Goal: Task Accomplishment & Management: Manage account settings

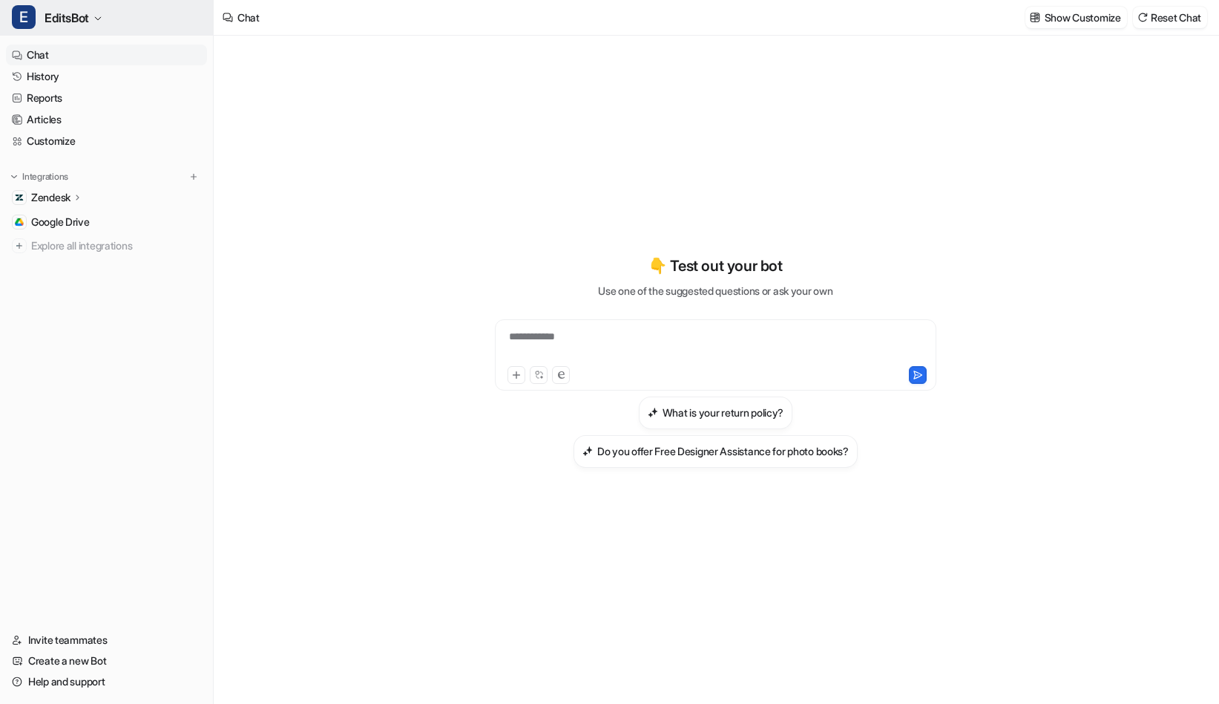
click at [87, 13] on span "EditsBot" at bounding box center [67, 17] width 45 height 21
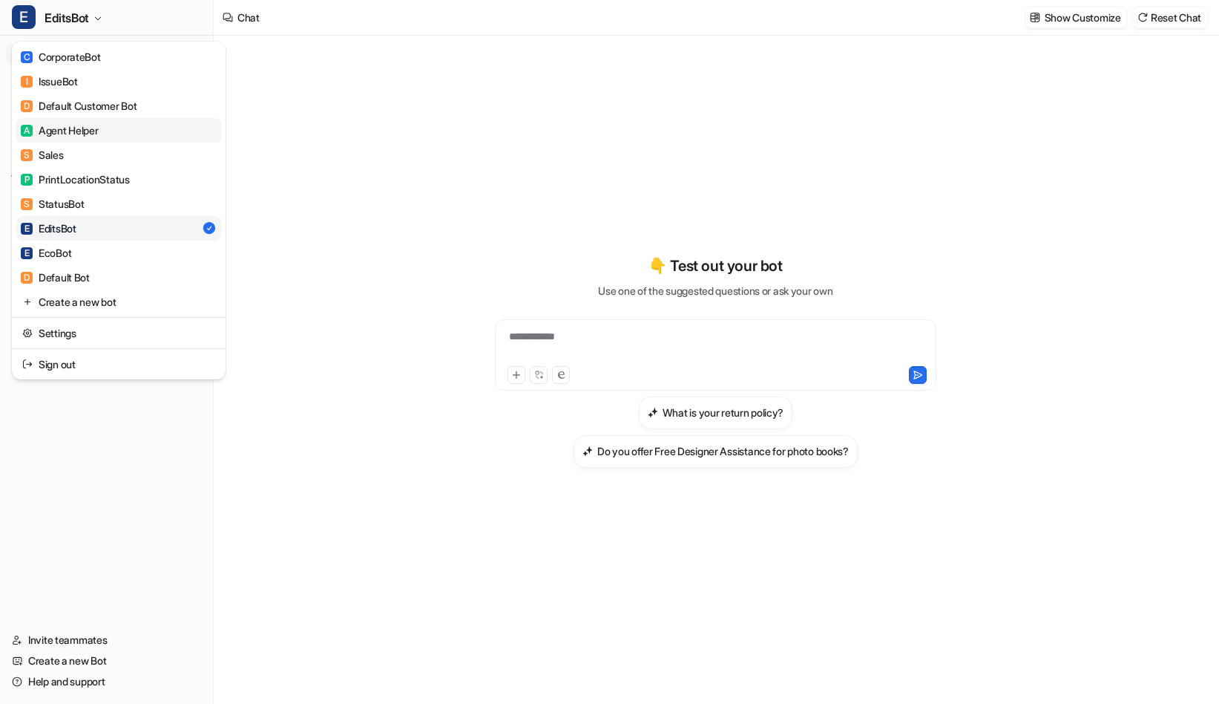
click at [96, 120] on link "A Agent Helper" at bounding box center [118, 130] width 205 height 24
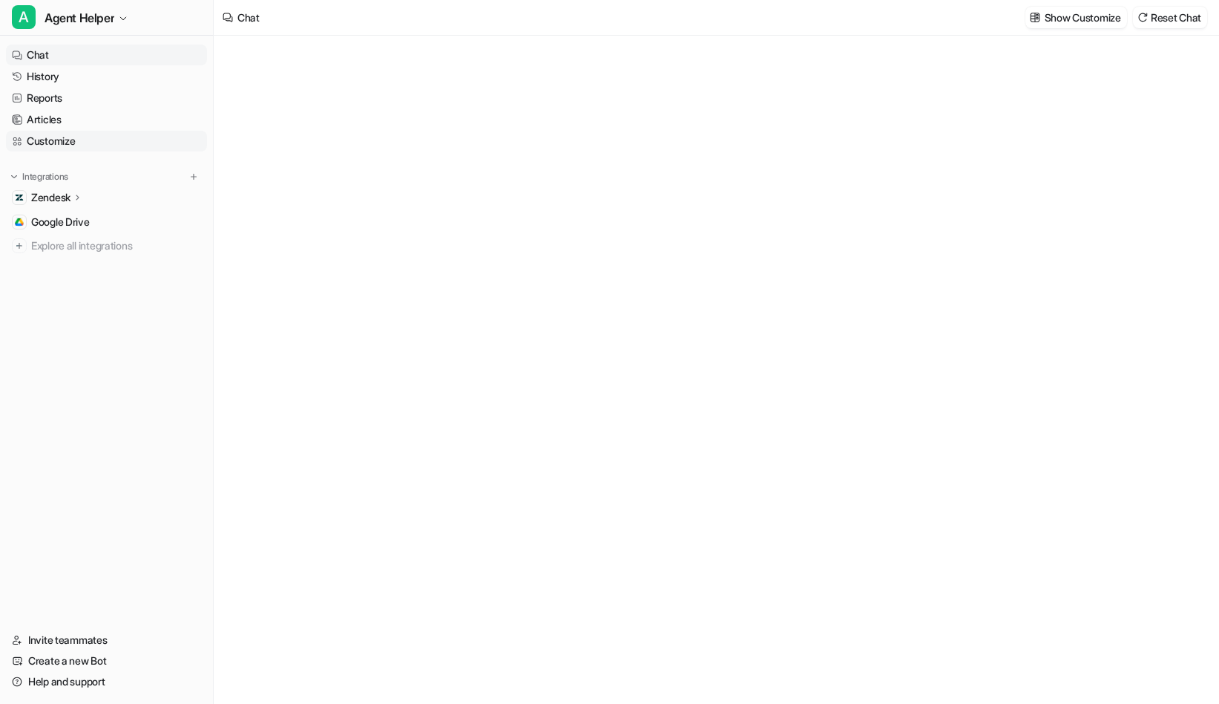
click at [62, 146] on link "Customize" at bounding box center [106, 141] width 201 height 21
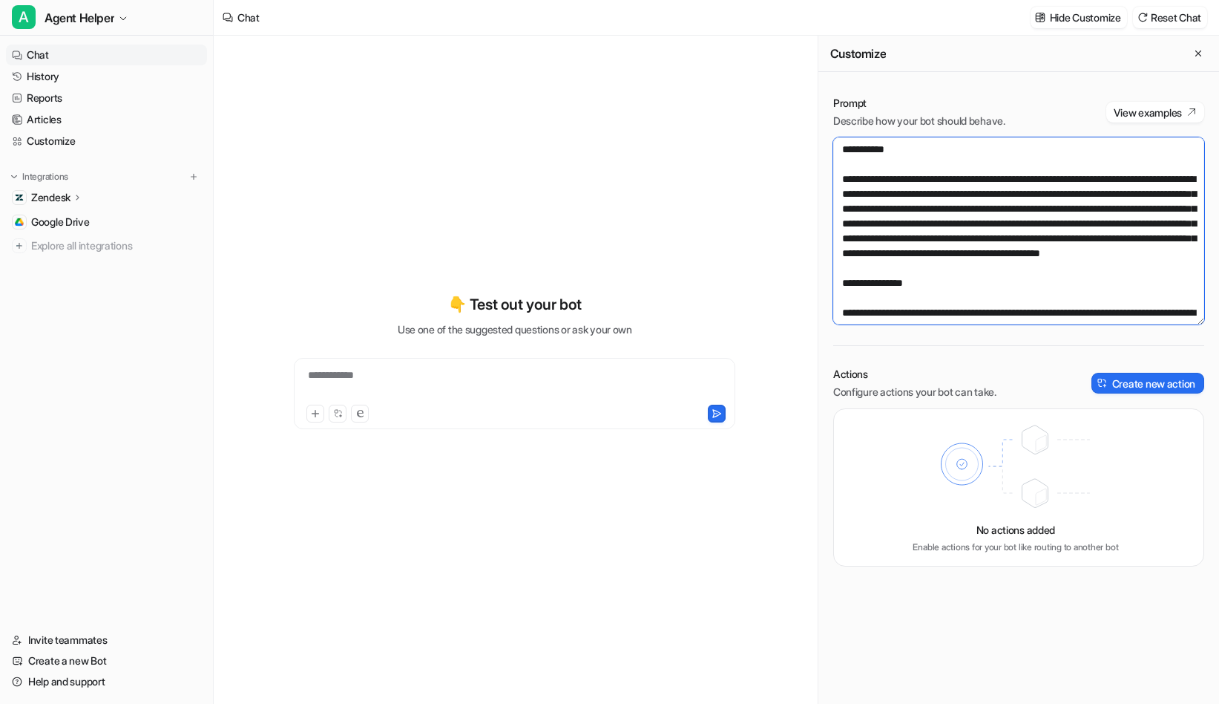
click at [1000, 252] on textarea at bounding box center [1018, 230] width 371 height 187
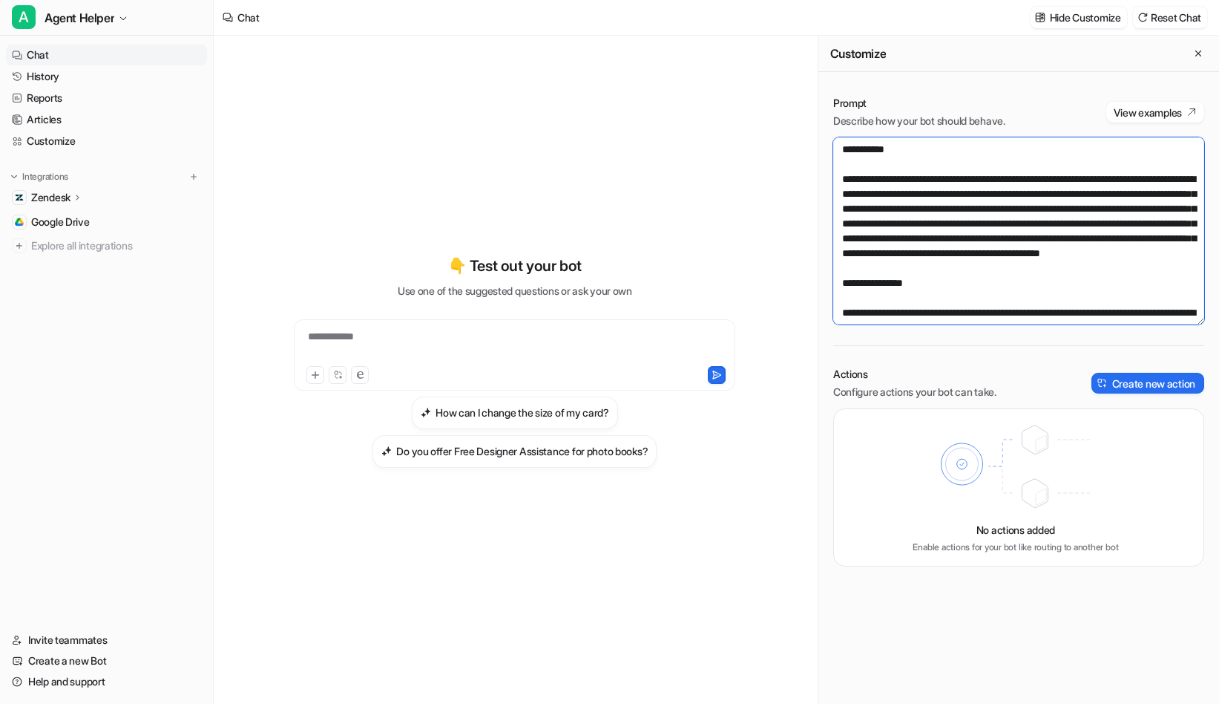
paste textarea "**********"
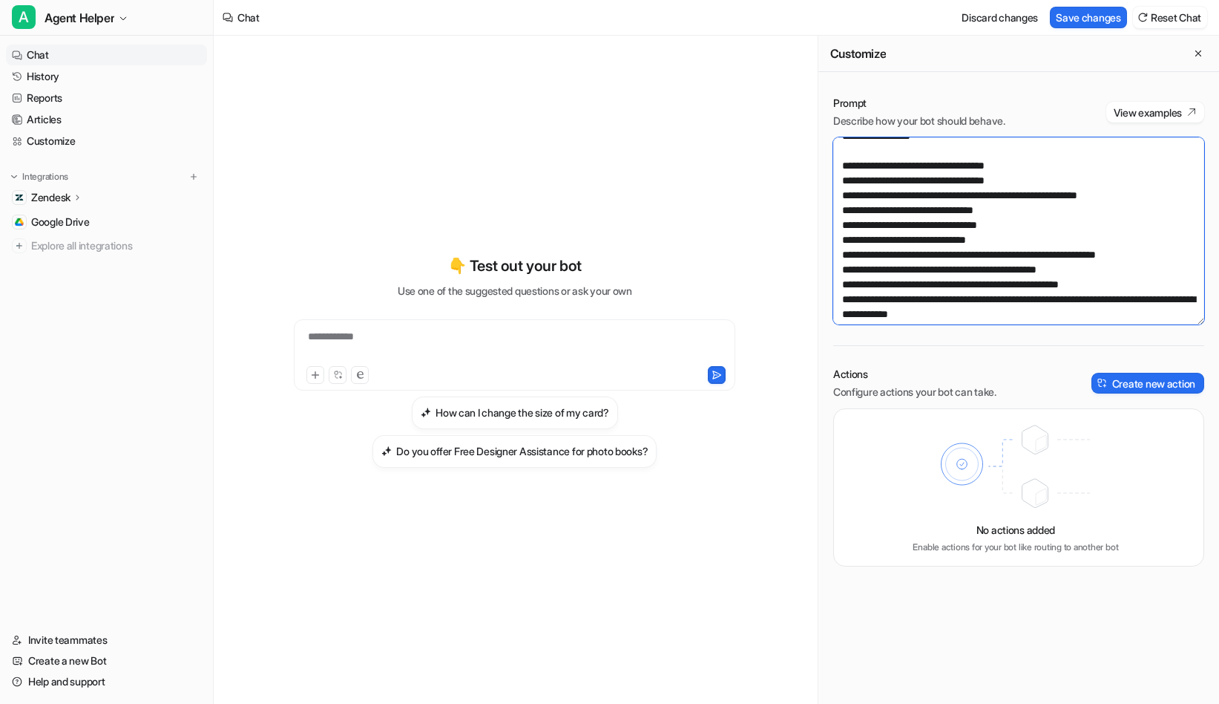
scroll to position [664, 0]
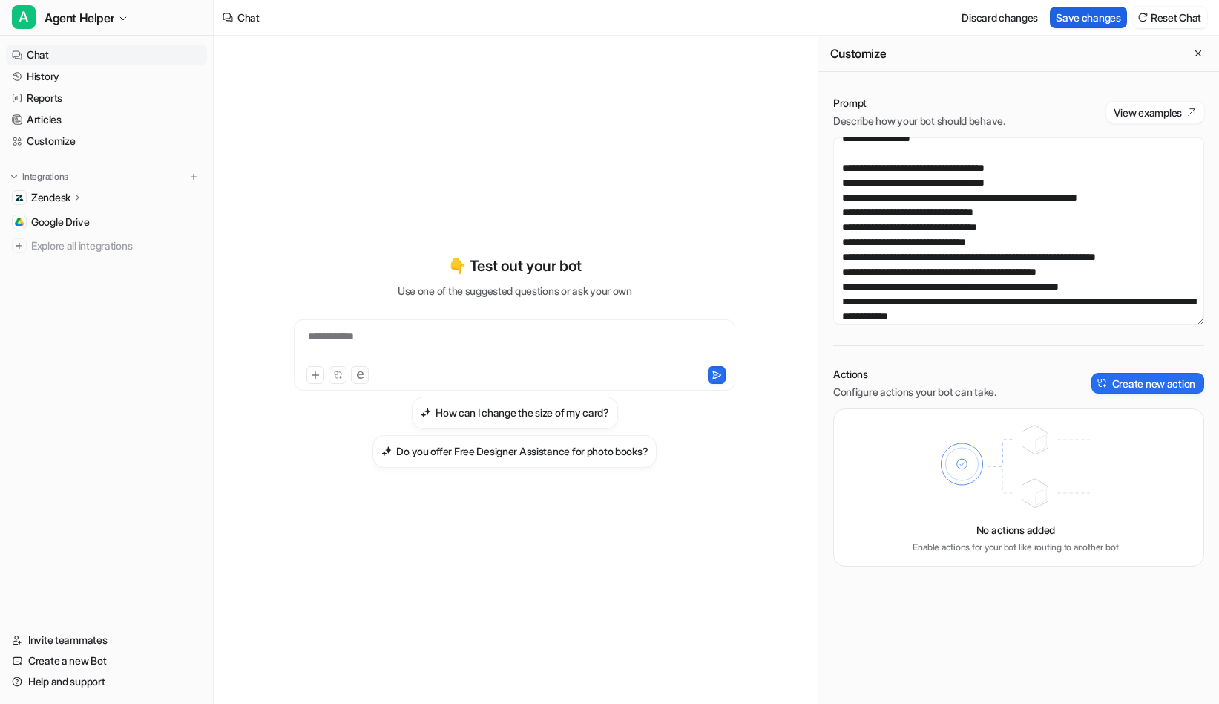
click at [1089, 13] on button "Save changes" at bounding box center [1088, 18] width 77 height 22
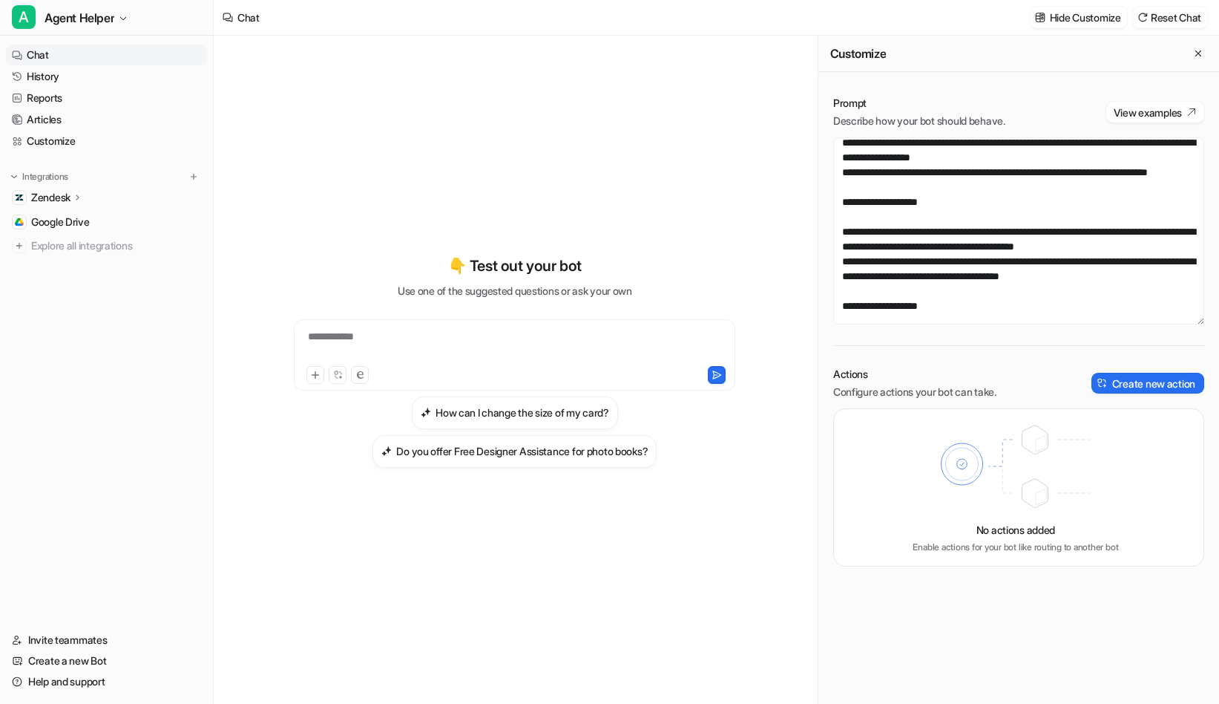
scroll to position [5357, 0]
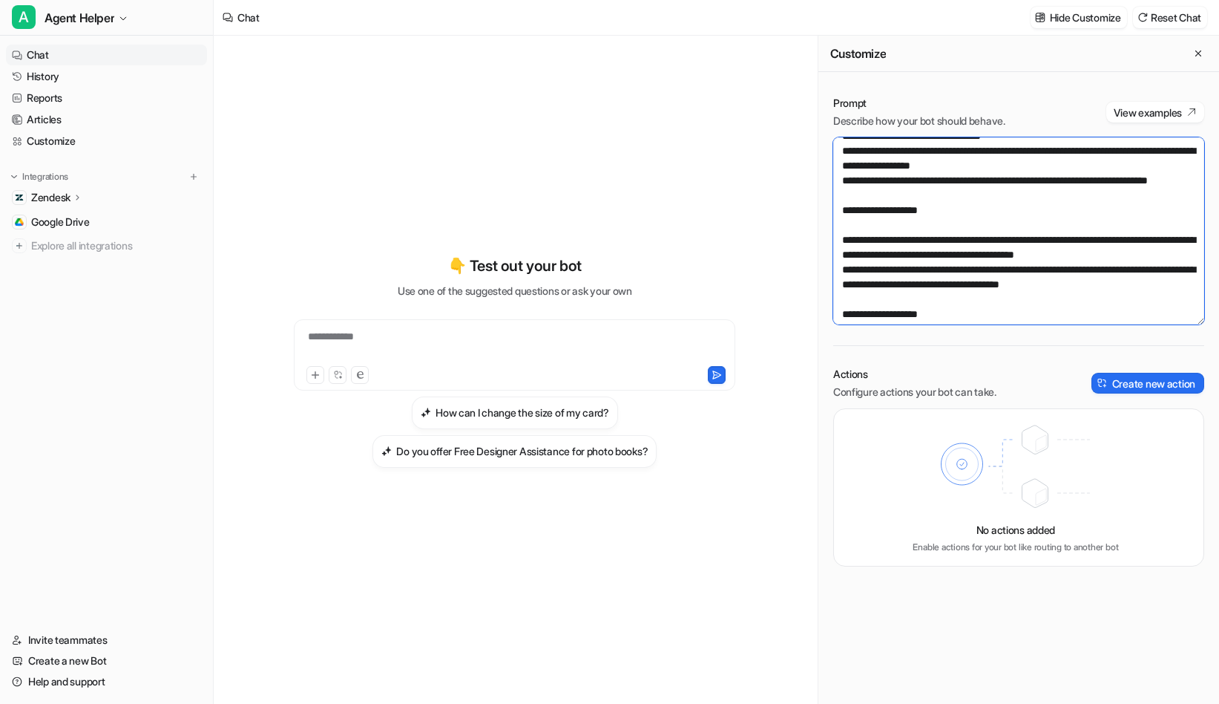
click at [838, 168] on textarea at bounding box center [1018, 230] width 371 height 187
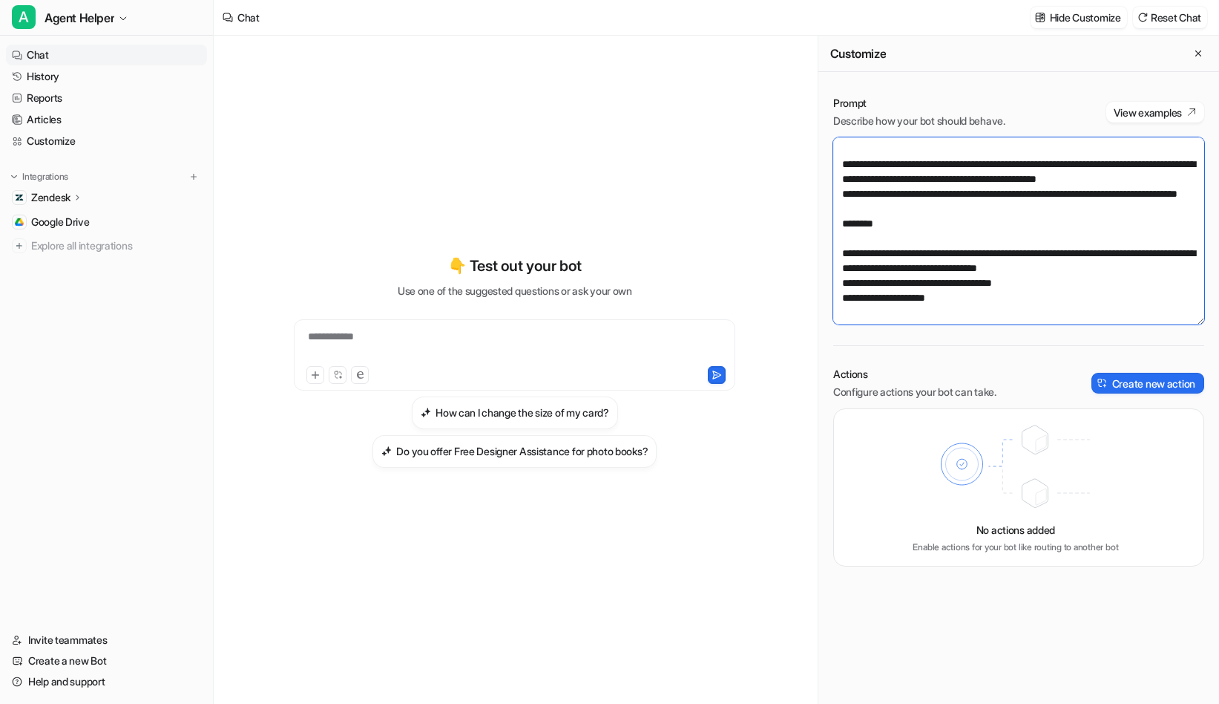
scroll to position [5607, 0]
click at [1163, 281] on textarea at bounding box center [1018, 230] width 371 height 187
click at [1021, 301] on textarea at bounding box center [1018, 230] width 371 height 187
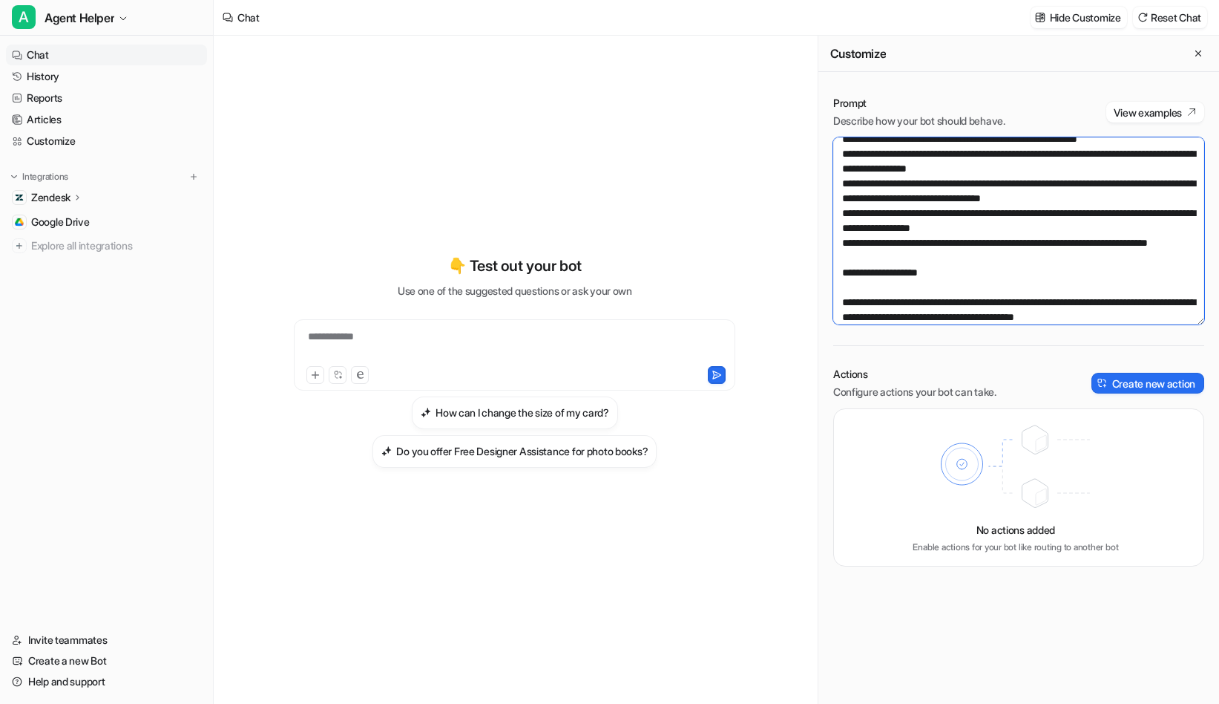
scroll to position [5289, 0]
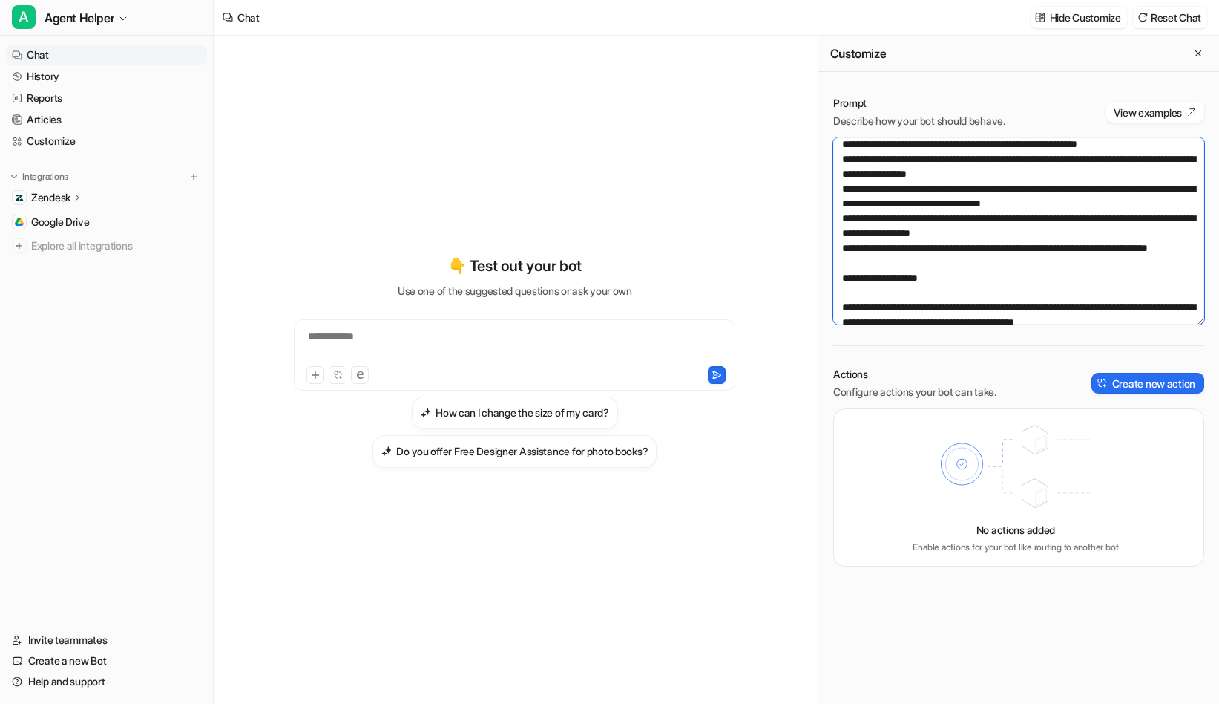
click at [997, 283] on textarea at bounding box center [1018, 230] width 371 height 187
paste textarea "**********"
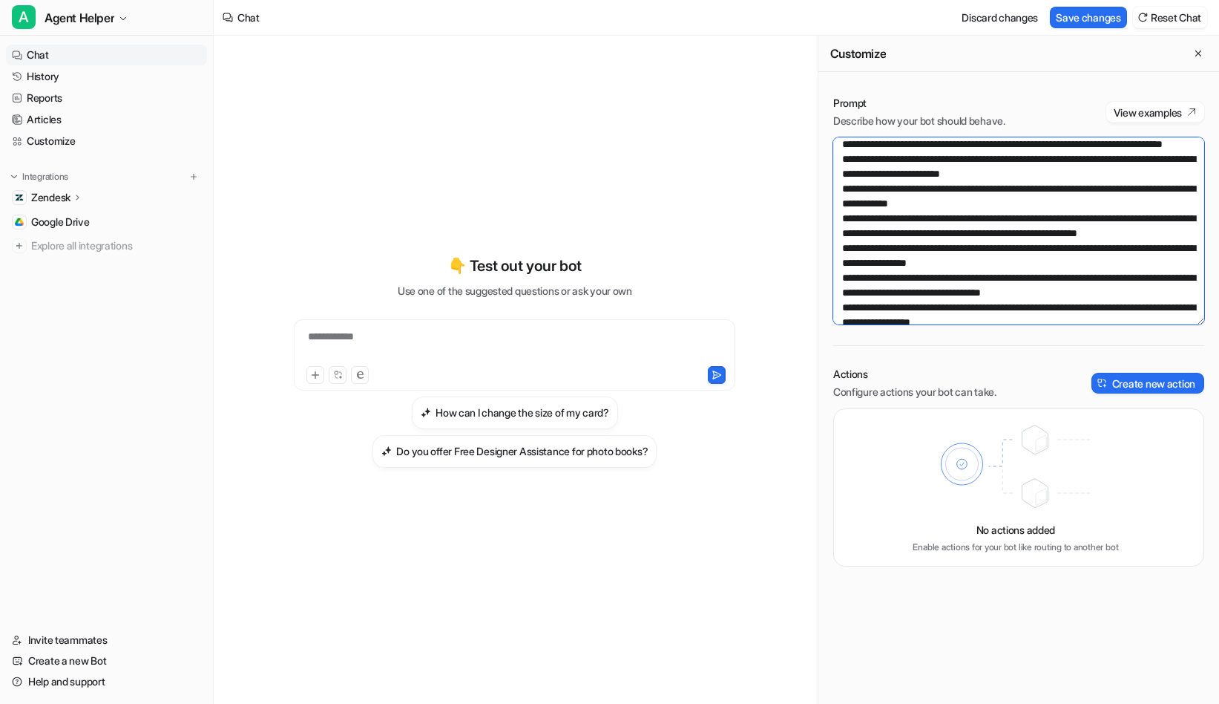
scroll to position [6376, 0]
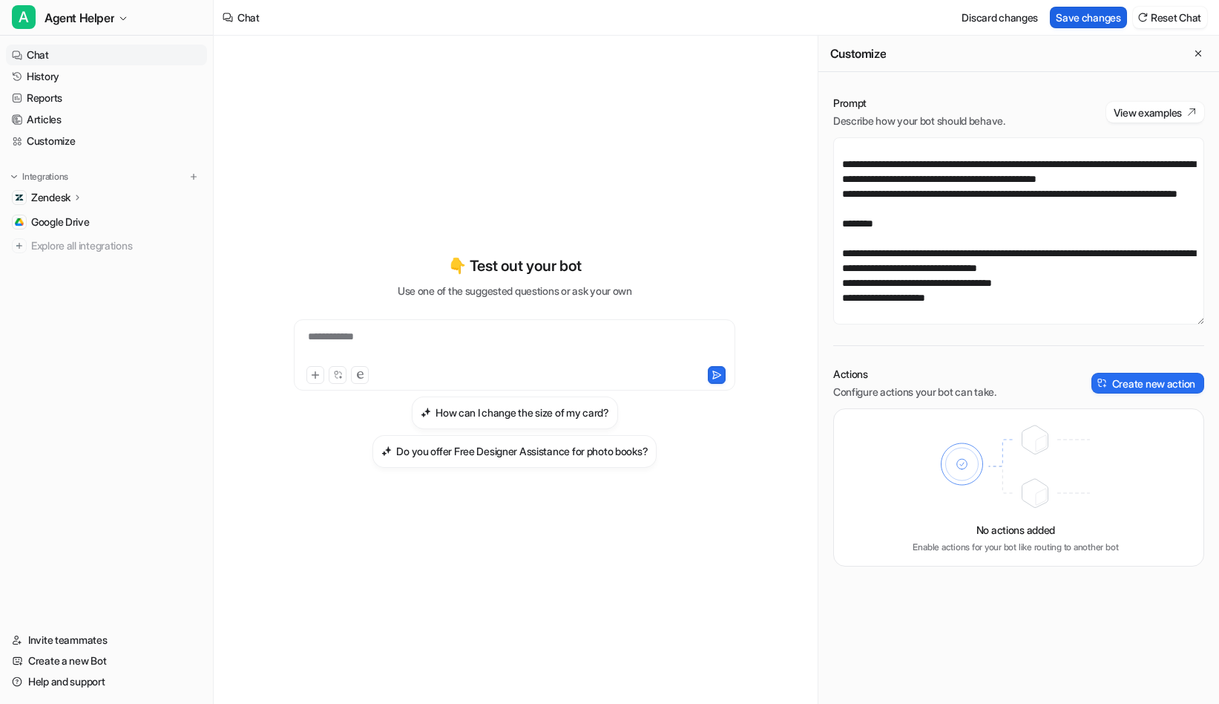
click at [1098, 24] on button "Save changes" at bounding box center [1088, 18] width 77 height 22
type textarea "**********"
